Goal: Information Seeking & Learning: Learn about a topic

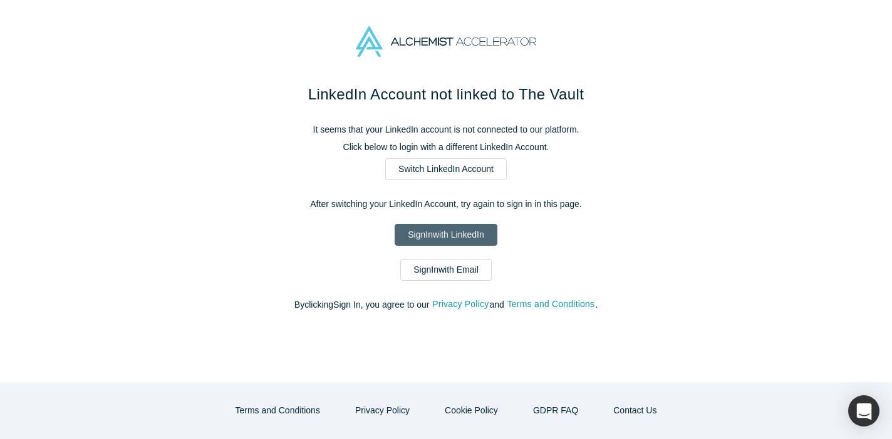
click at [415, 237] on link "Sign In with LinkedIn" at bounding box center [445, 235] width 102 height 22
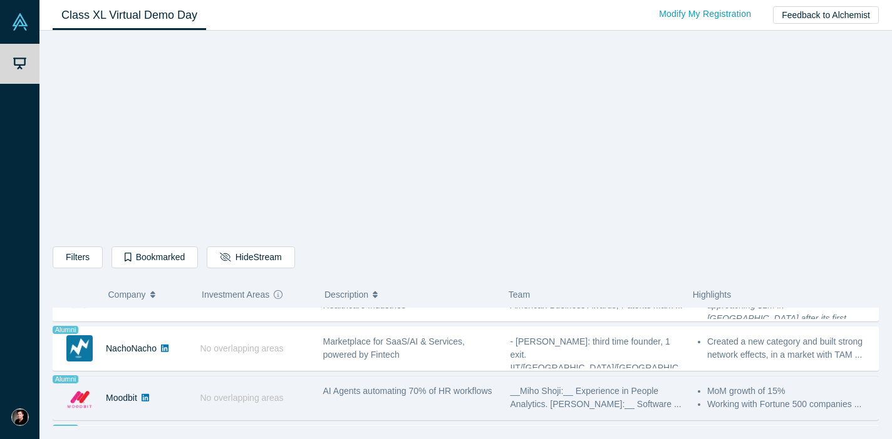
scroll to position [949, 0]
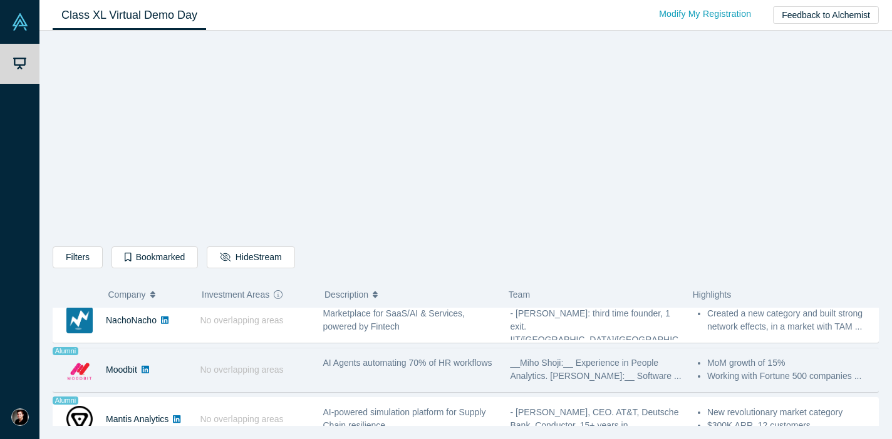
click at [300, 382] on div "No overlapping areas" at bounding box center [254, 370] width 123 height 43
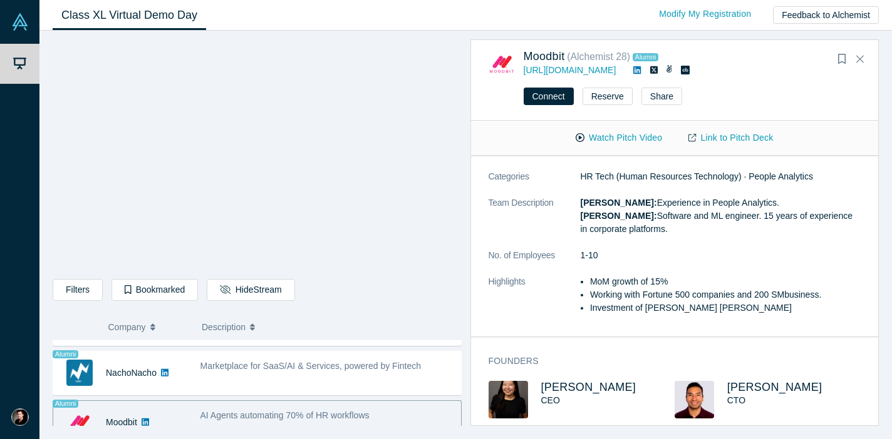
scroll to position [207, 0]
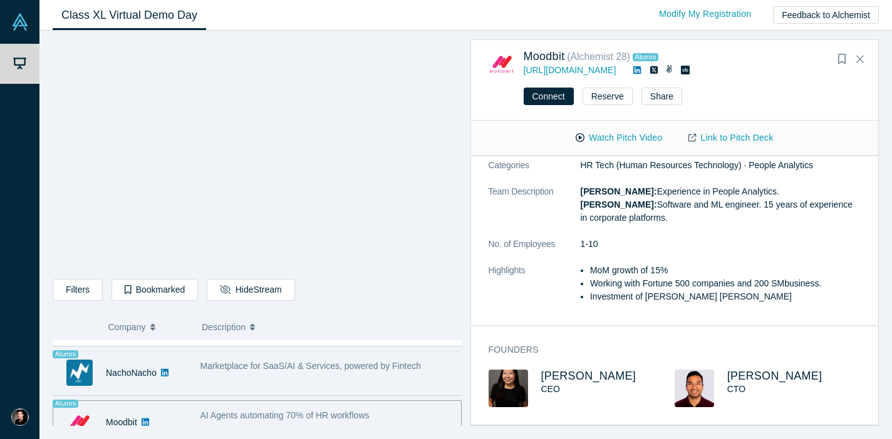
click at [306, 389] on div "Marketplace for SaaS/AI & Services, powered by Fintech" at bounding box center [326, 373] width 267 height 39
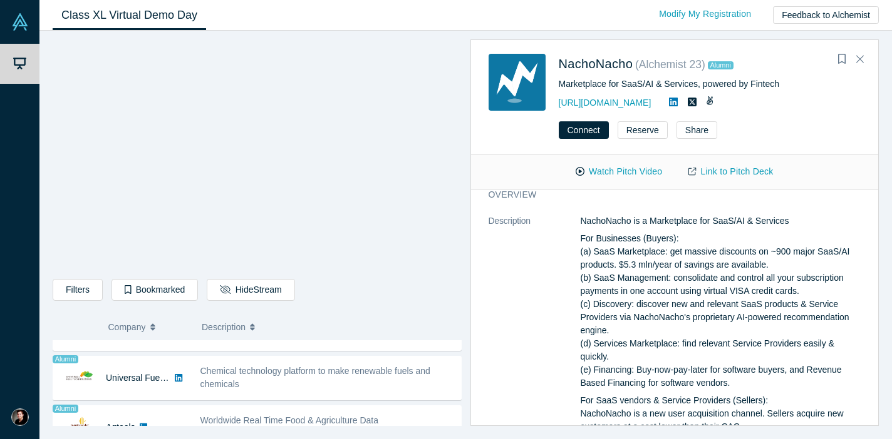
scroll to position [733, 0]
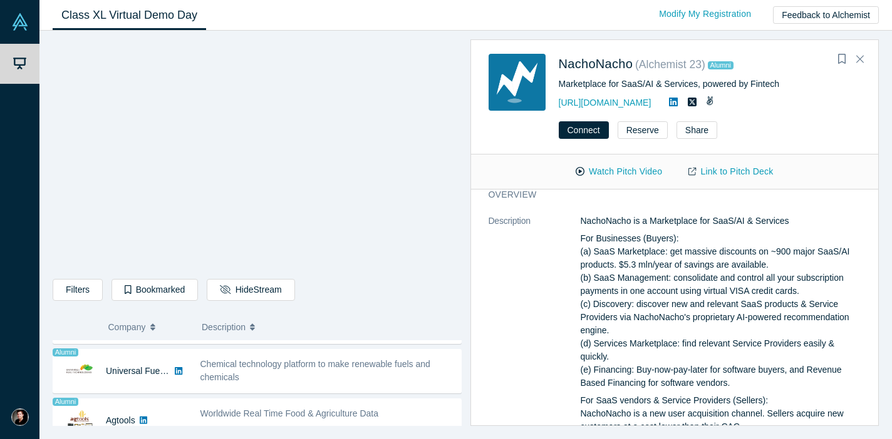
click at [240, 379] on div "Chemical technology platform to make renewable fuels and chemicals" at bounding box center [327, 371] width 254 height 26
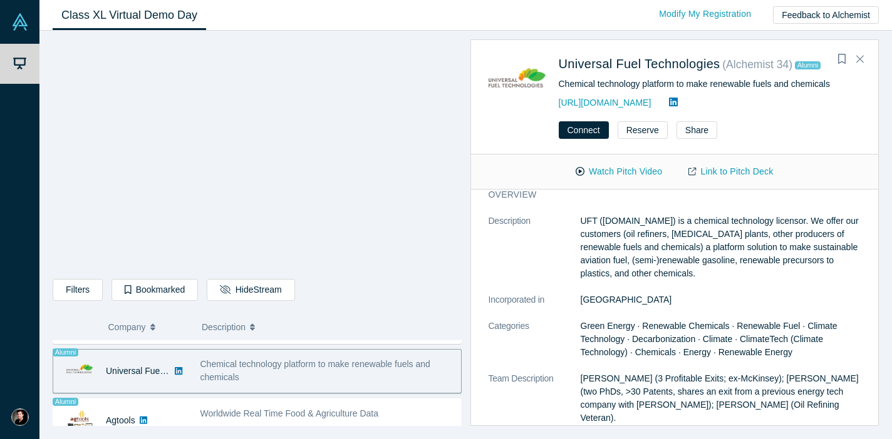
scroll to position [0, 0]
